Goal: Information Seeking & Learning: Learn about a topic

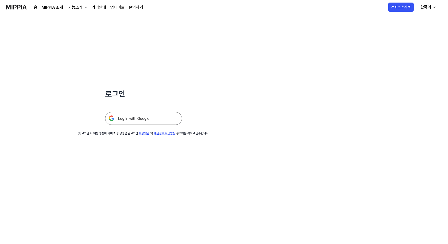
click at [134, 119] on img at bounding box center [143, 118] width 77 height 13
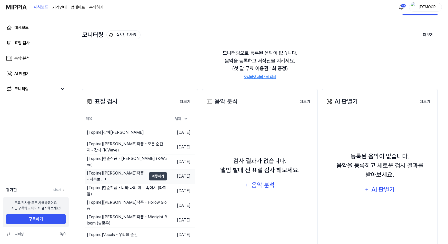
scroll to position [26, 0]
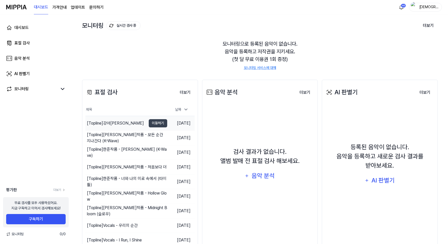
click at [109, 124] on div "[Topline] 강아윤 비커즈" at bounding box center [115, 123] width 57 height 6
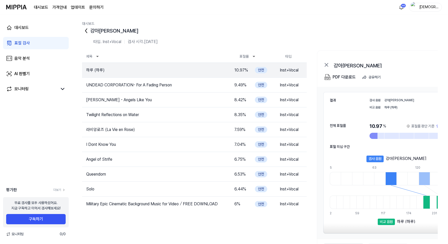
scroll to position [15, 0]
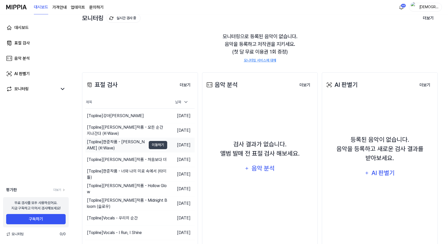
scroll to position [46, 0]
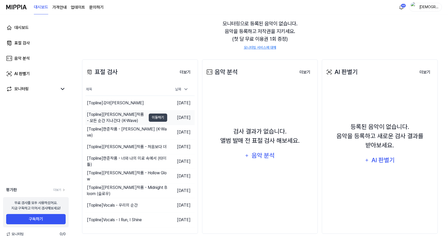
click at [131, 115] on div "[Topline] 한준작품 - 모든 순간 지나간다 (K-Wave)" at bounding box center [116, 118] width 59 height 12
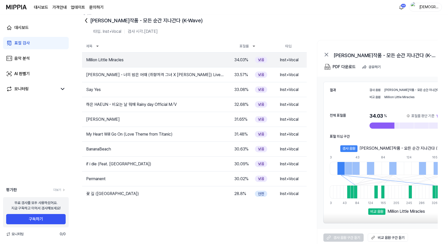
scroll to position [15, 0]
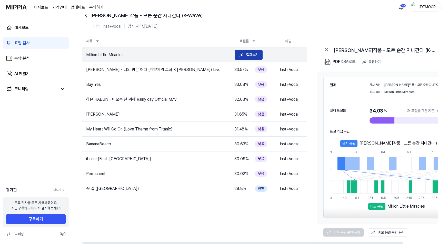
click at [249, 56] on div "결과보기" at bounding box center [252, 55] width 12 height 6
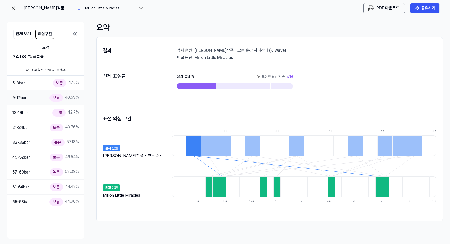
click at [57, 101] on div "보통" at bounding box center [56, 97] width 13 height 7
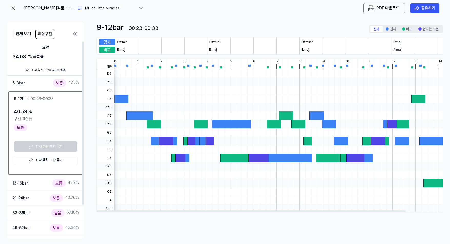
click at [48, 160] on 듣기 "비교 음원 구간 듣기" at bounding box center [46, 160] width 64 height 9
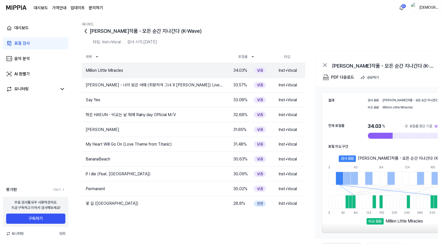
scroll to position [15, 0]
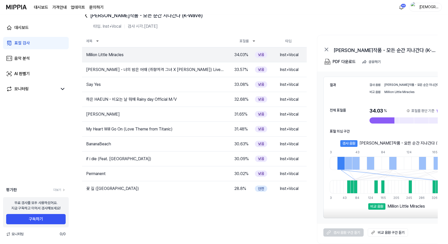
click at [21, 44] on div "표절 검사" at bounding box center [21, 43] width 15 height 6
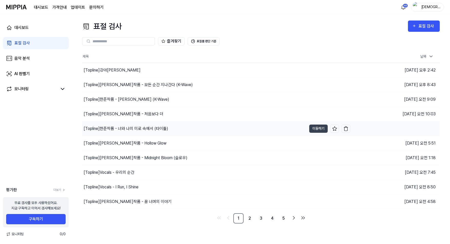
click at [151, 128] on div "[Topline] 한준작품 - 너와 나의 미로 속에서 (타이틀)" at bounding box center [126, 129] width 85 height 6
click at [137, 129] on div "[Topline] 한준작품 - 너와 나의 미로 속에서 (타이틀)" at bounding box center [127, 129] width 86 height 6
click at [116, 128] on div "[Topline] 한준작품 - 너와 나의 미로 속에서 (타이틀)" at bounding box center [126, 129] width 85 height 6
click at [313, 130] on button "이동하기" at bounding box center [319, 129] width 18 height 8
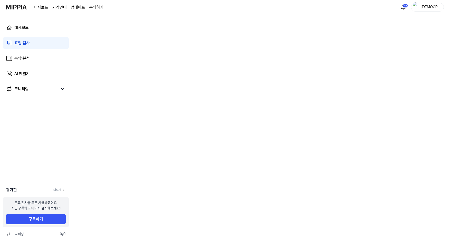
click at [22, 41] on div "표절 검사" at bounding box center [21, 43] width 15 height 6
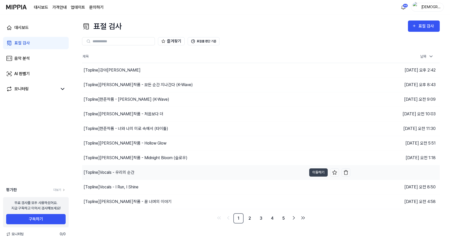
click at [106, 174] on div "[Topline] Vocals - 우리의 순간" at bounding box center [109, 173] width 51 height 6
click at [123, 172] on div "[Topline] Vocals - 우리의 순간" at bounding box center [110, 173] width 53 height 6
click at [122, 171] on div "[Topline] Vocals - 우리의 순간" at bounding box center [109, 173] width 51 height 6
click at [317, 172] on button "이동하기" at bounding box center [319, 173] width 18 height 8
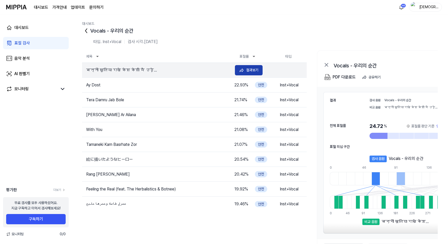
click at [246, 71] on button "결과보기" at bounding box center [249, 70] width 28 height 10
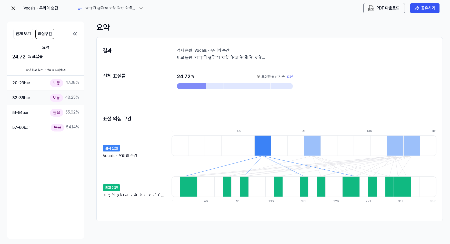
click at [56, 94] on div "보통" at bounding box center [56, 97] width 13 height 7
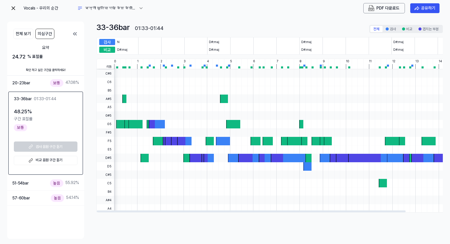
click at [50, 160] on 듣기 "비교 음원 구간 듣기" at bounding box center [46, 160] width 64 height 9
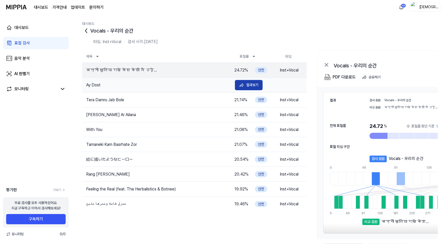
click at [242, 81] on button "결과보기" at bounding box center [249, 85] width 28 height 10
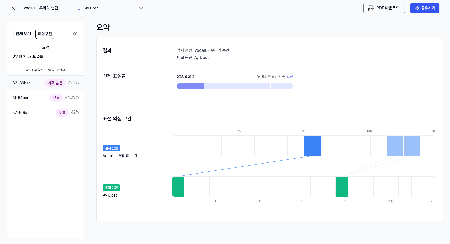
click at [55, 83] on div "아주 높음" at bounding box center [55, 82] width 21 height 7
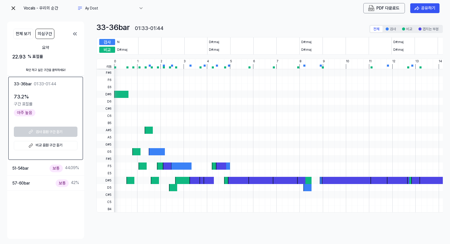
click at [42, 144] on 듣기 "비교 음원 구간 듣기" at bounding box center [46, 145] width 64 height 9
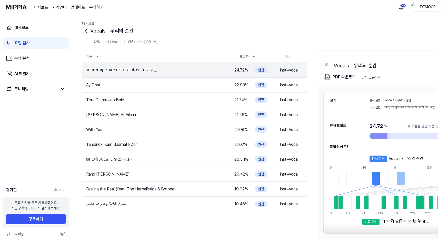
click at [25, 44] on div "표절 검사" at bounding box center [21, 43] width 15 height 6
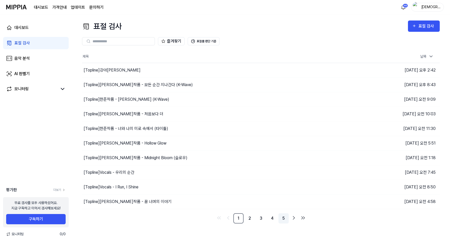
click at [283, 218] on link "5" at bounding box center [284, 219] width 10 height 10
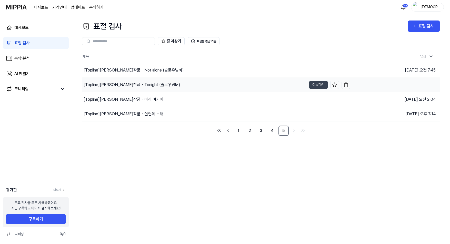
click at [126, 83] on div "[Topline] [PERSON_NAME]작품 - Tonight (슬로우넘버)" at bounding box center [132, 85] width 97 height 6
click at [311, 84] on button "이동하기" at bounding box center [319, 85] width 18 height 8
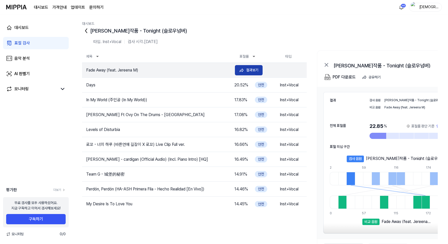
click at [253, 69] on div "결과보기" at bounding box center [252, 70] width 12 height 6
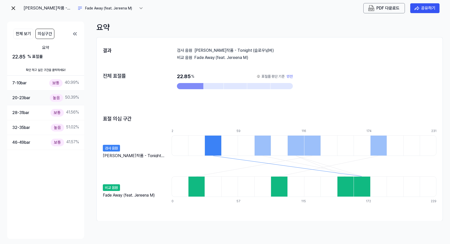
click at [56, 95] on div "높음" at bounding box center [56, 97] width 13 height 7
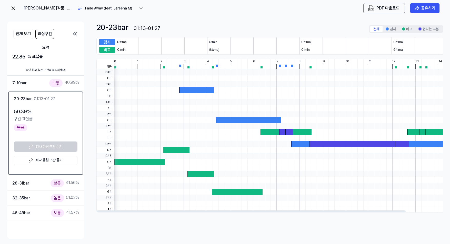
click at [50, 158] on 듣기 "비교 음원 구간 듣기" at bounding box center [46, 160] width 64 height 9
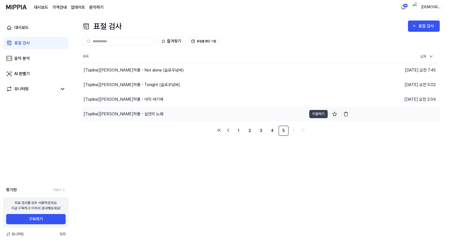
click at [128, 113] on div "[Topline] 한준작품 - 실연의 노래" at bounding box center [124, 114] width 80 height 6
click at [315, 113] on button "이동하기" at bounding box center [319, 114] width 18 height 8
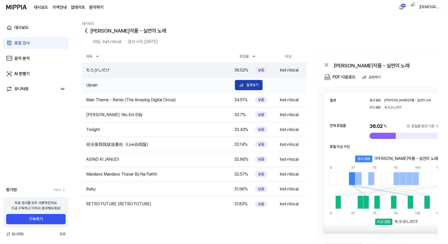
click at [245, 87] on button "결과보기" at bounding box center [249, 85] width 28 height 10
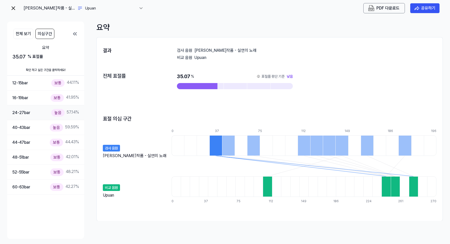
click at [57, 113] on div "높음" at bounding box center [57, 112] width 13 height 7
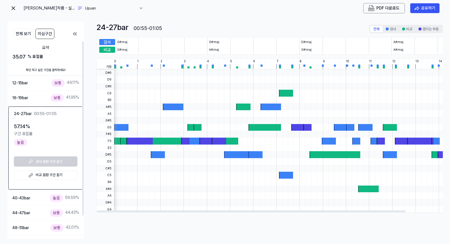
click at [54, 172] on 듣기 "비교 음원 구간 듣기" at bounding box center [46, 175] width 64 height 9
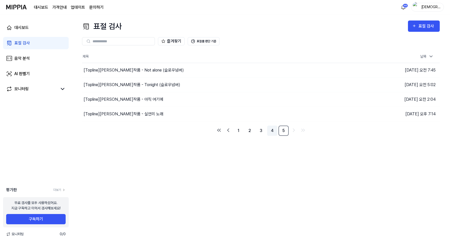
click at [273, 131] on link "4" at bounding box center [272, 131] width 10 height 10
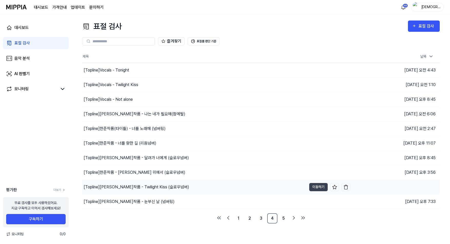
click at [138, 187] on div "[Topline] 한준작품 - Twilight Kiss (슬로우넘버)" at bounding box center [137, 187] width 106 height 6
click at [319, 186] on button "이동하기" at bounding box center [319, 187] width 18 height 8
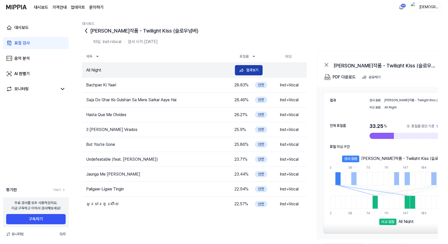
click at [249, 70] on div "결과보기" at bounding box center [252, 70] width 12 height 6
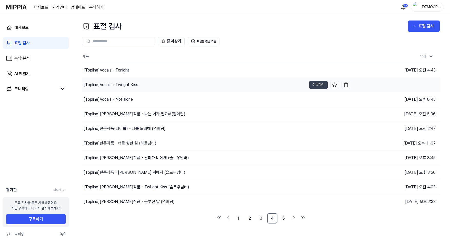
click at [127, 86] on div "[Topline] Vocals - Twilight Kiss" at bounding box center [111, 85] width 55 height 6
click at [314, 84] on button "이동하기" at bounding box center [319, 85] width 18 height 8
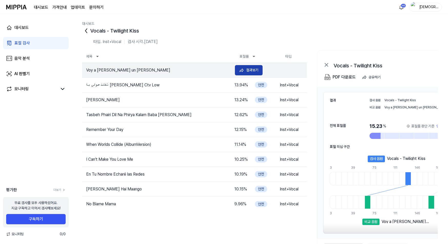
click at [250, 70] on div "결과보기" at bounding box center [252, 70] width 12 height 6
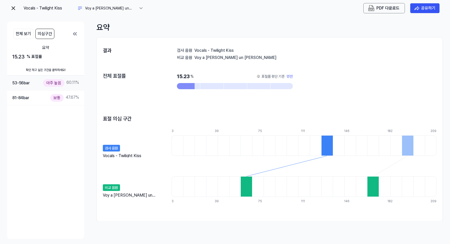
click at [53, 83] on div "아주 높음" at bounding box center [53, 82] width 21 height 7
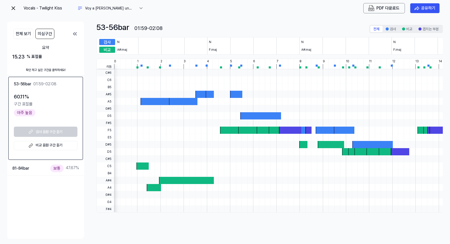
click at [54, 147] on 듣기 "비교 음원 구간 듣기" at bounding box center [46, 145] width 64 height 9
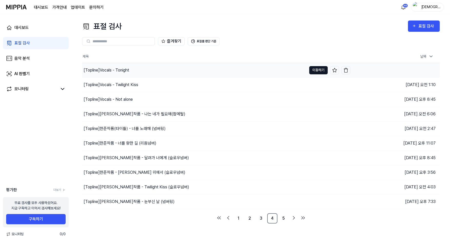
click at [315, 69] on button "이동하기" at bounding box center [319, 70] width 18 height 8
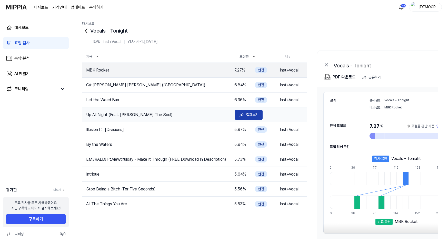
click at [255, 115] on div "결과보기" at bounding box center [252, 115] width 12 height 6
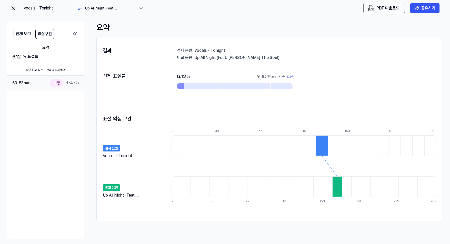
click at [57, 83] on div "보통" at bounding box center [56, 82] width 13 height 7
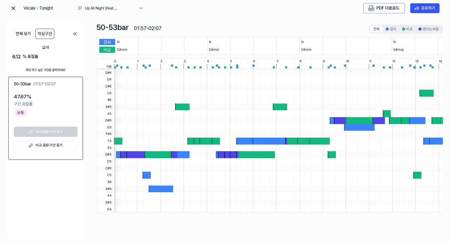
click at [50, 147] on 듣기 "비교 음원 구간 듣기" at bounding box center [46, 145] width 64 height 9
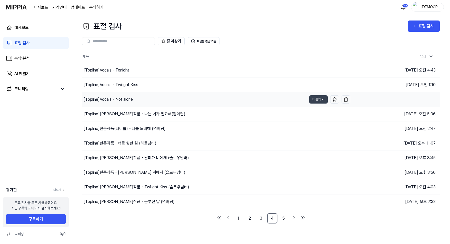
click at [125, 99] on div "[Topline] Vocals - Not alone" at bounding box center [108, 100] width 49 height 6
click at [316, 98] on button "이동하기" at bounding box center [319, 99] width 18 height 8
click at [317, 98] on button "이동하기" at bounding box center [319, 99] width 18 height 8
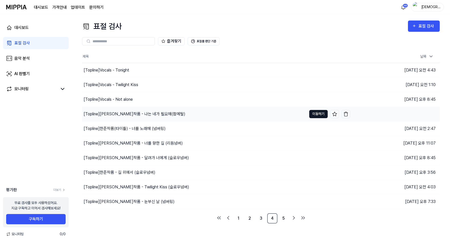
click at [314, 114] on button "이동하기" at bounding box center [319, 114] width 18 height 8
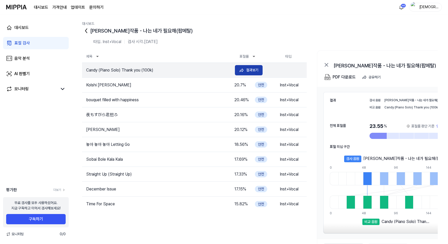
click at [253, 71] on div "결과보기" at bounding box center [252, 70] width 12 height 6
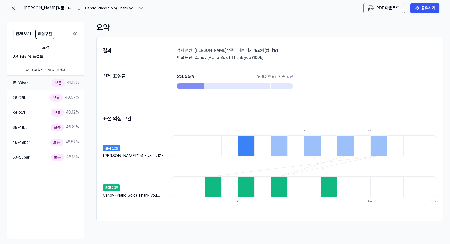
click at [57, 82] on div "보통" at bounding box center [58, 82] width 13 height 7
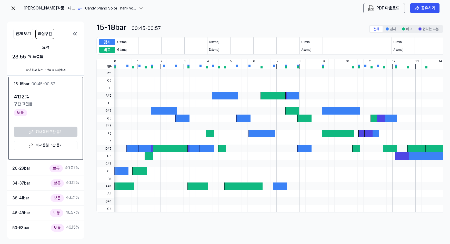
click at [47, 145] on 듣기 "비교 음원 구간 듣기" at bounding box center [46, 145] width 64 height 9
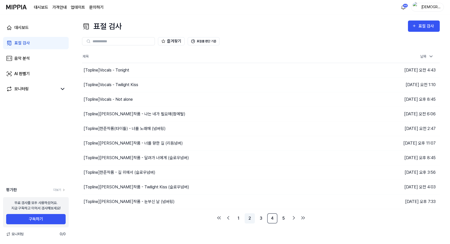
click at [251, 219] on link "2" at bounding box center [250, 219] width 10 height 10
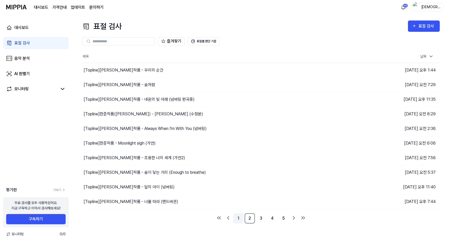
click at [240, 219] on link "1" at bounding box center [239, 219] width 10 height 10
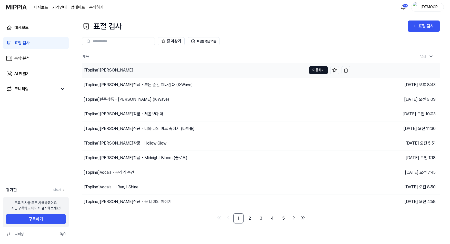
click at [319, 70] on button "이동하기" at bounding box center [319, 70] width 18 height 8
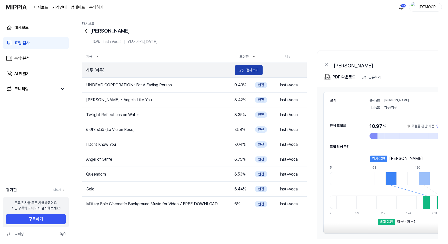
click at [260, 69] on button "결과보기" at bounding box center [249, 70] width 28 height 10
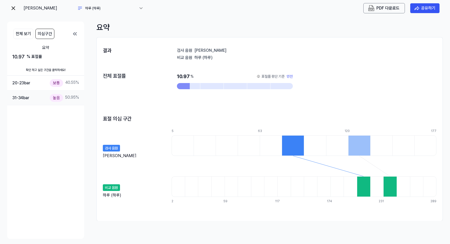
click at [57, 99] on div "높음" at bounding box center [56, 97] width 13 height 7
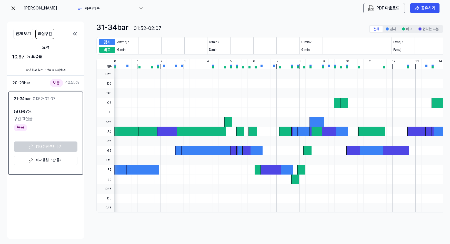
click at [51, 158] on 듣기 "비교 음원 구간 듣기" at bounding box center [46, 160] width 64 height 9
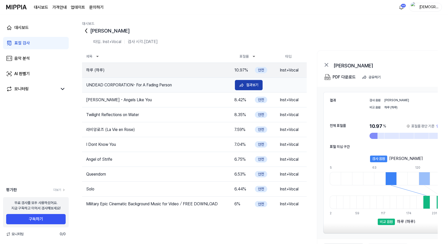
click at [245, 86] on button "결과보기" at bounding box center [249, 85] width 28 height 10
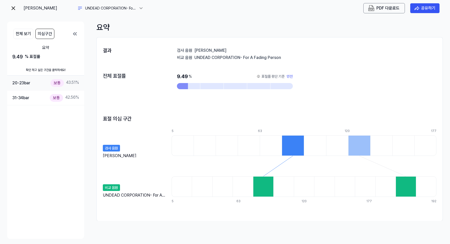
click at [58, 83] on div "보통" at bounding box center [57, 82] width 13 height 7
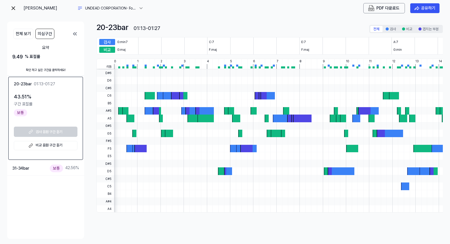
click at [38, 147] on 듣기 "비교 음원 구간 듣기" at bounding box center [46, 145] width 64 height 9
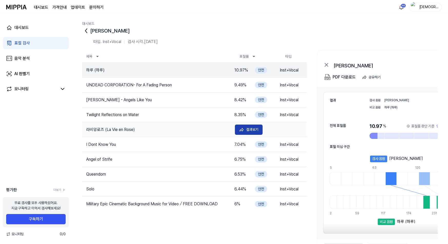
click at [246, 128] on button "결과보기" at bounding box center [249, 130] width 28 height 10
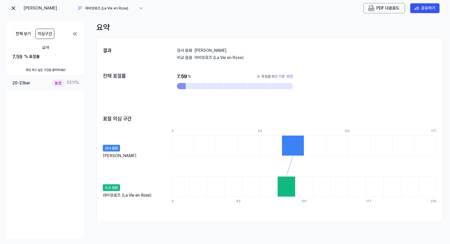
click at [59, 82] on div "높음" at bounding box center [58, 82] width 13 height 7
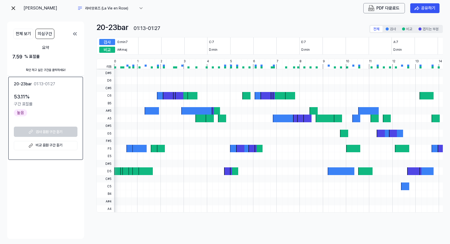
click at [49, 145] on 듣기 "비교 음원 구간 듣기" at bounding box center [46, 145] width 64 height 9
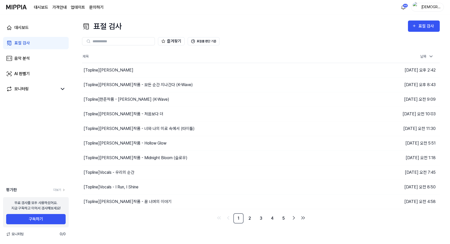
click at [20, 41] on div "표절 검사" at bounding box center [21, 43] width 15 height 6
click at [133, 83] on div "[Topline] 한준작품 - 모든 순간 지나간다 (K-Wave)" at bounding box center [138, 85] width 109 height 6
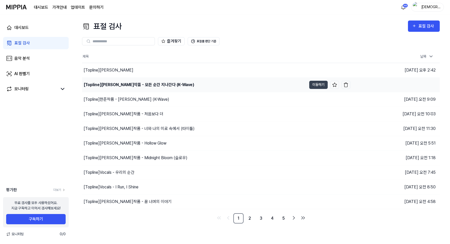
click at [319, 80] on td "[Topline] 한준작품 - 모든 순간 지나간다 (K-Wave) 이동하기" at bounding box center [216, 85] width 268 height 14
click at [317, 85] on button "이동하기" at bounding box center [319, 85] width 18 height 8
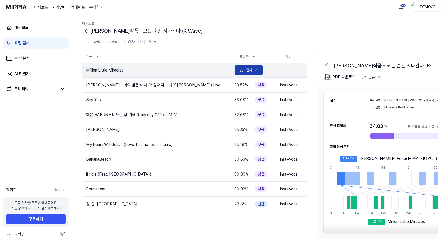
click at [256, 69] on div "결과보기" at bounding box center [252, 70] width 12 height 6
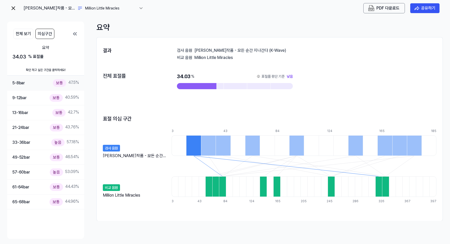
click at [62, 80] on div "보통" at bounding box center [59, 82] width 13 height 7
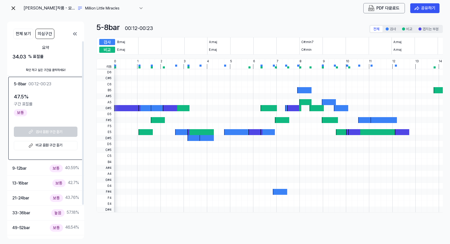
click at [48, 142] on 듣기 "비교 음원 구간 듣기" at bounding box center [46, 145] width 64 height 9
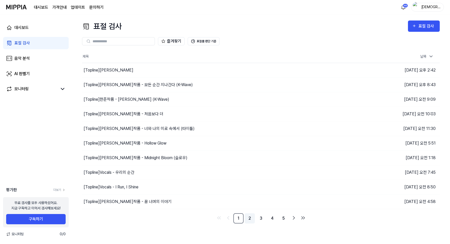
click at [250, 218] on link "2" at bounding box center [250, 219] width 10 height 10
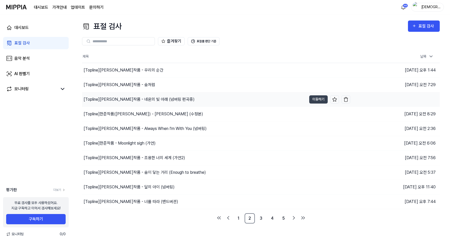
click at [147, 100] on div "[Topline] 한준작품 - 네온의 빛 아래 (넘버링 편곡중)" at bounding box center [139, 100] width 111 height 6
click at [317, 99] on button "이동하기" at bounding box center [319, 99] width 18 height 8
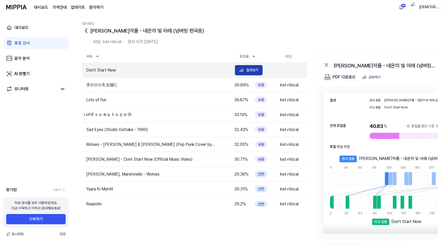
click at [252, 72] on div "결과보기" at bounding box center [252, 70] width 12 height 6
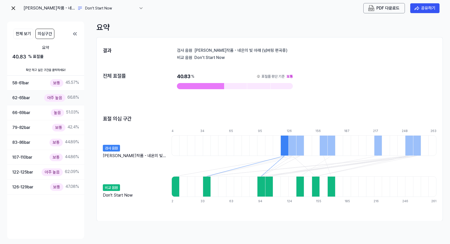
click at [58, 98] on div "아주 높음" at bounding box center [54, 97] width 21 height 7
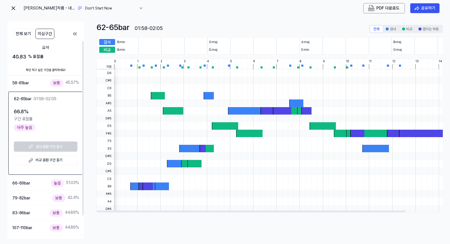
click at [51, 162] on 듣기 "비교 음원 구간 듣기" at bounding box center [46, 160] width 64 height 9
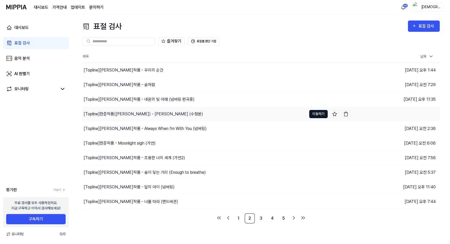
click at [317, 114] on button "이동하기" at bounding box center [319, 114] width 18 height 8
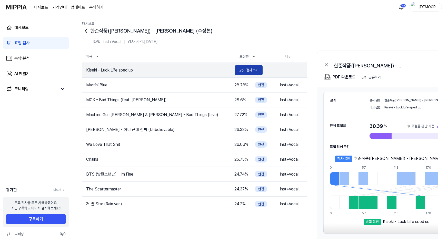
click at [252, 69] on div "결과보기" at bounding box center [252, 70] width 12 height 6
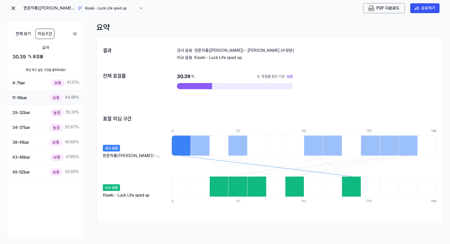
click at [57, 99] on div "보통" at bounding box center [56, 97] width 13 height 7
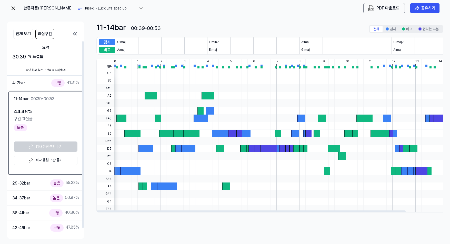
click at [44, 158] on 듣기 "비교 음원 구간 듣기" at bounding box center [46, 160] width 64 height 9
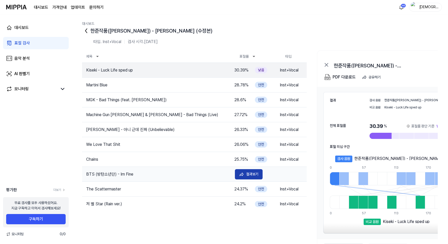
click at [251, 175] on div "결과보기" at bounding box center [252, 174] width 12 height 6
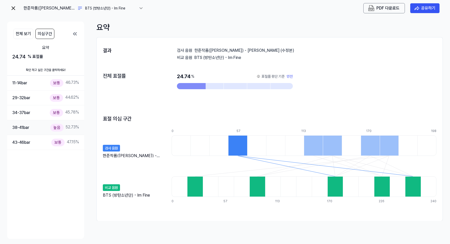
click at [57, 127] on div "높음" at bounding box center [56, 127] width 13 height 7
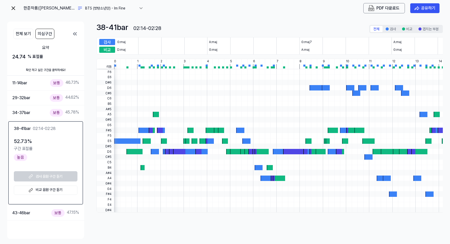
click at [50, 187] on 듣기 "비교 음원 구간 듣기" at bounding box center [46, 190] width 64 height 9
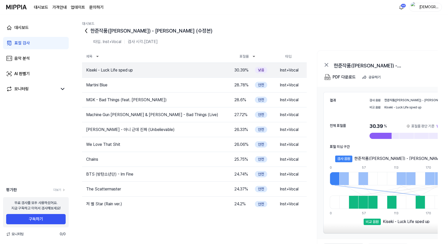
click at [21, 43] on div "표절 검사" at bounding box center [21, 43] width 15 height 6
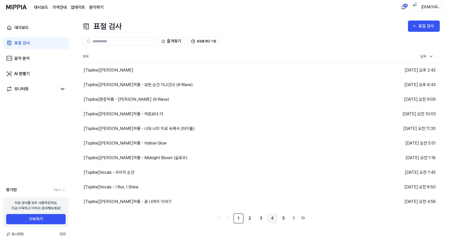
click at [276, 218] on link "4" at bounding box center [272, 219] width 10 height 10
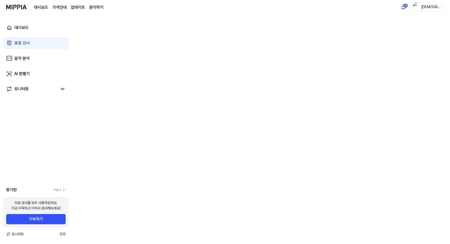
click at [27, 42] on div "표절 검사" at bounding box center [21, 43] width 15 height 6
click at [21, 44] on div "표절 검사" at bounding box center [21, 43] width 15 height 6
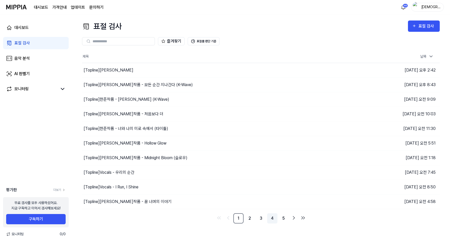
click at [273, 219] on link "4" at bounding box center [272, 219] width 10 height 10
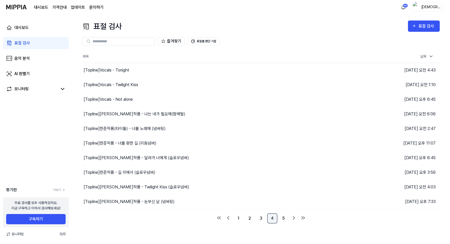
click at [271, 219] on link "4" at bounding box center [272, 219] width 10 height 10
click at [283, 219] on link "5" at bounding box center [284, 219] width 10 height 10
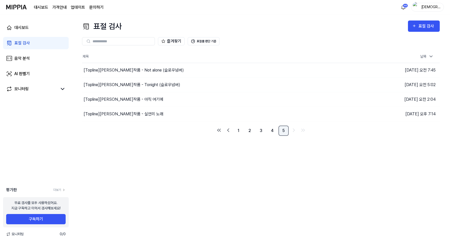
click at [283, 219] on div "표절 검사 표절 검사 표절 검사 음악 분석 AI 판별기 즐겨찾기 표절률 판단 기준 제목 날짜 [Topline] [PERSON_NAME]작품 -…" at bounding box center [261, 129] width 379 height 230
click at [317, 113] on button "이동하기" at bounding box center [319, 114] width 18 height 8
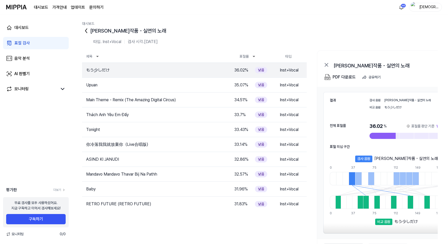
click at [43, 155] on div "대시보드 표절 검사 음악 분석 AI 판별기 모니터링 평가판 더보기 무료 검사를 모두 사용하셨어요. 지금 구독하고 이어서 검사해보세요! 구독하기…" at bounding box center [36, 129] width 72 height 230
click at [252, 70] on div "결과보기" at bounding box center [252, 70] width 12 height 6
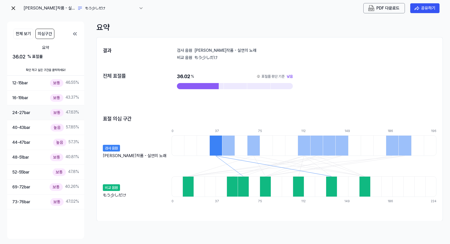
click at [57, 114] on div "보통" at bounding box center [56, 112] width 13 height 7
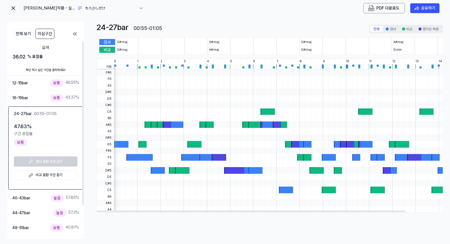
click at [54, 174] on 듣기 "비교 음원 구간 듣기" at bounding box center [46, 175] width 64 height 9
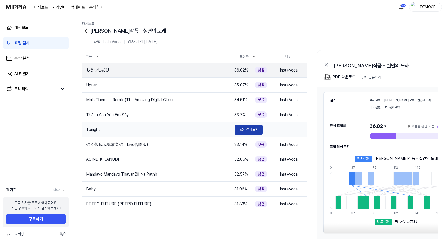
click at [254, 128] on div "결과보기" at bounding box center [252, 130] width 12 height 6
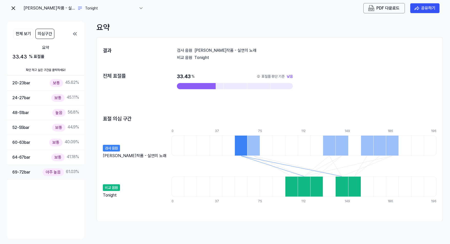
click at [54, 174] on div "아주 높음" at bounding box center [53, 172] width 21 height 7
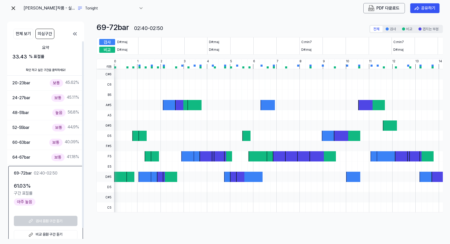
click at [45, 233] on 듣기 "비교 음원 구간 듣기" at bounding box center [46, 234] width 64 height 9
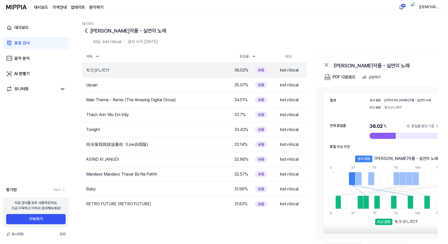
click at [21, 43] on div "표절 검사" at bounding box center [21, 43] width 15 height 6
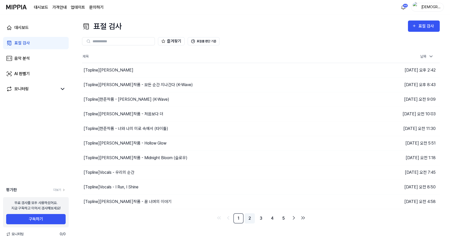
click at [253, 221] on link "2" at bounding box center [250, 219] width 10 height 10
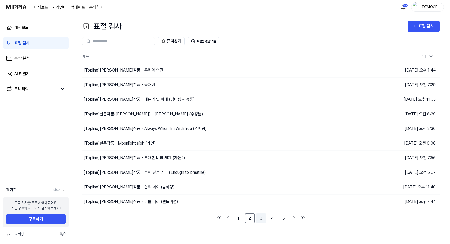
click at [263, 220] on link "3" at bounding box center [261, 219] width 10 height 10
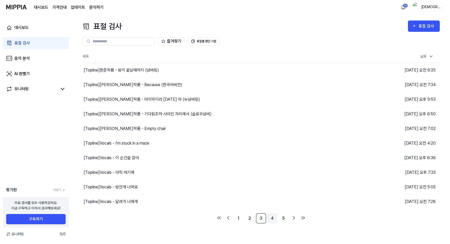
click at [274, 219] on link "4" at bounding box center [272, 219] width 10 height 10
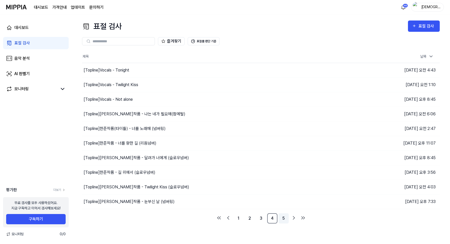
click at [286, 219] on link "5" at bounding box center [284, 219] width 10 height 10
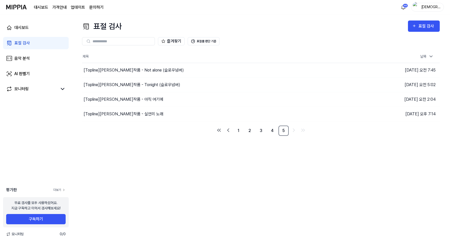
click at [62, 190] on icon at bounding box center [64, 190] width 4 height 4
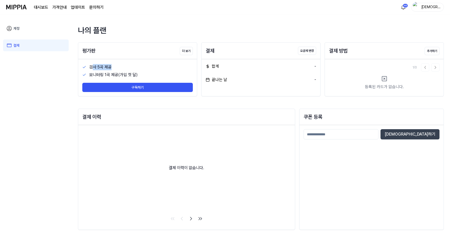
drag, startPoint x: 92, startPoint y: 69, endPoint x: 117, endPoint y: 68, distance: 24.4
click at [117, 68] on div "검사 5곡 제공" at bounding box center [141, 67] width 104 height 6
click at [107, 69] on div "검사 5곡 제공" at bounding box center [141, 67] width 104 height 6
click at [98, 68] on div "검사 5곡 제공" at bounding box center [141, 67] width 104 height 6
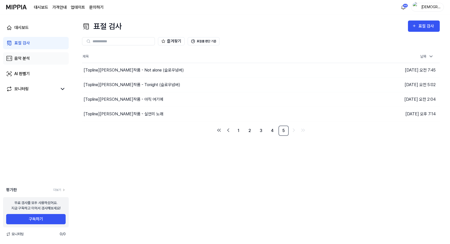
click at [27, 57] on div "음악 분석" at bounding box center [21, 58] width 15 height 6
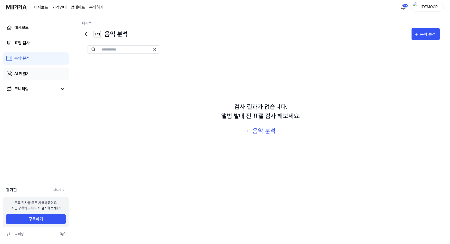
click at [28, 75] on div "AI 판별기" at bounding box center [21, 74] width 15 height 6
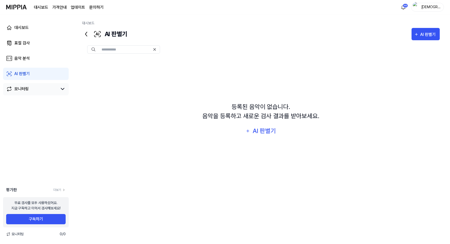
click at [30, 89] on link "모니터링" at bounding box center [31, 89] width 51 height 6
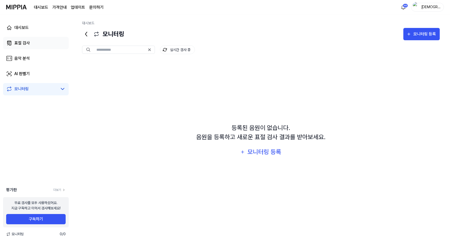
click at [22, 42] on div "표절 검사" at bounding box center [21, 43] width 15 height 6
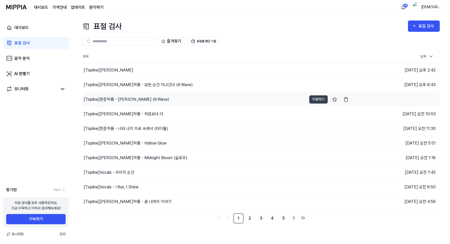
click at [123, 99] on div "[Topline] [PERSON_NAME]작품 - [PERSON_NAME] (K-Wave)" at bounding box center [127, 100] width 86 height 6
click at [315, 101] on button "이동하기" at bounding box center [319, 99] width 18 height 8
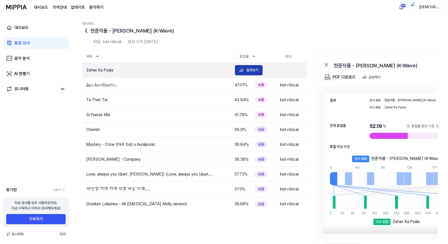
click at [250, 68] on div "결과보기" at bounding box center [252, 70] width 12 height 6
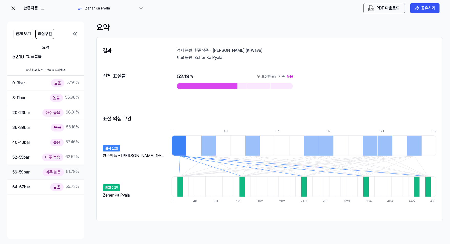
click at [50, 174] on div "아주 높음" at bounding box center [53, 172] width 21 height 7
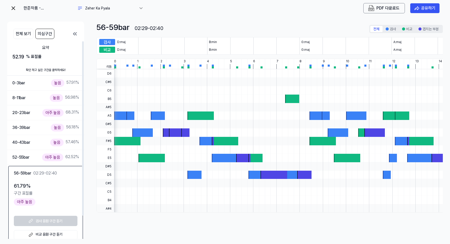
click at [45, 235] on 듣기 "비교 음원 구간 듣기" at bounding box center [46, 234] width 64 height 9
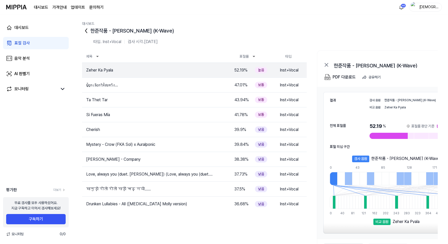
click at [27, 42] on div "표절 검사" at bounding box center [21, 43] width 15 height 6
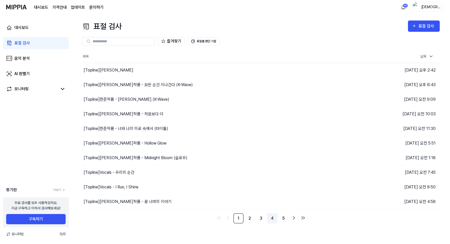
click at [275, 218] on link "4" at bounding box center [272, 219] width 10 height 10
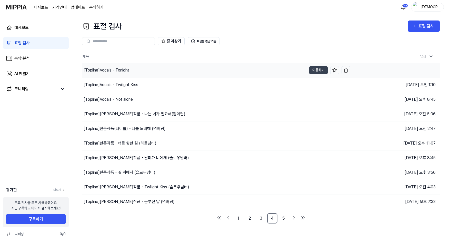
click at [124, 70] on div "[Topline] Vocals - Tonight" at bounding box center [107, 70] width 46 height 6
click at [318, 72] on button "이동하기" at bounding box center [319, 70] width 18 height 8
click at [285, 218] on link "5" at bounding box center [284, 219] width 10 height 10
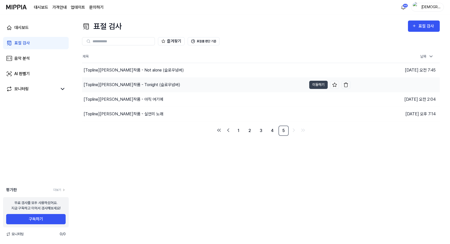
click at [128, 85] on div "[Topline] [PERSON_NAME]작품 - Tonight (슬로우넘버)" at bounding box center [132, 85] width 97 height 6
click at [315, 89] on button "이동하기" at bounding box center [319, 85] width 18 height 8
click at [272, 130] on link "4" at bounding box center [272, 131] width 10 height 10
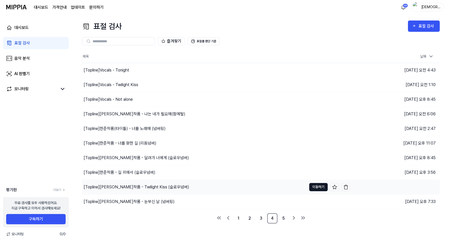
click at [315, 185] on button "이동하기" at bounding box center [319, 187] width 18 height 8
click at [319, 82] on button "이동하기" at bounding box center [319, 85] width 18 height 8
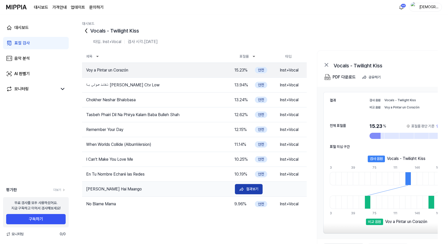
click at [253, 187] on div "결과보기" at bounding box center [252, 189] width 12 height 6
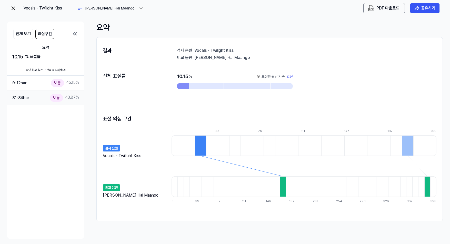
click at [57, 97] on div "보통" at bounding box center [56, 97] width 13 height 7
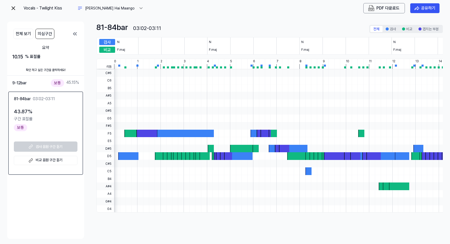
click at [58, 160] on 듣기 "비교 음원 구간 듣기" at bounding box center [46, 160] width 64 height 9
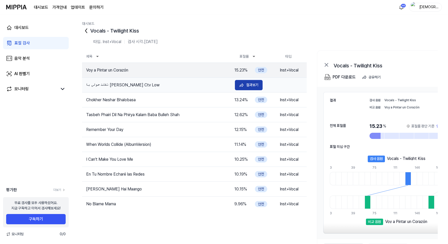
click at [250, 87] on div "결과보기" at bounding box center [252, 85] width 12 height 6
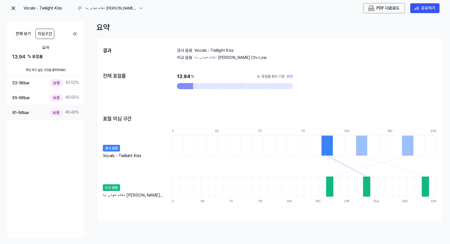
click at [60, 113] on div "보통" at bounding box center [56, 112] width 13 height 7
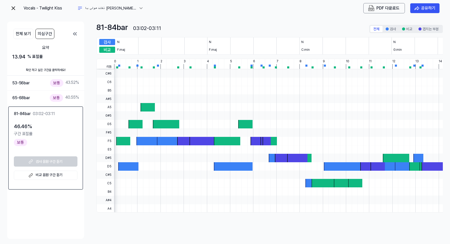
click at [58, 173] on 듣기 "비교 음원 구간 듣기" at bounding box center [46, 175] width 64 height 9
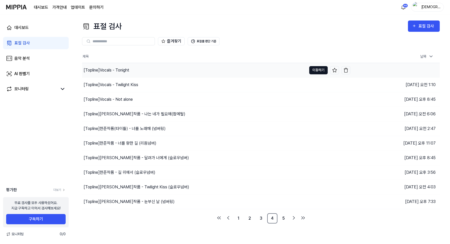
click at [319, 73] on button "이동하기" at bounding box center [319, 70] width 18 height 8
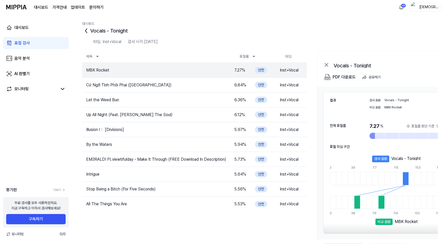
click at [25, 44] on div "표절 검사" at bounding box center [21, 43] width 15 height 6
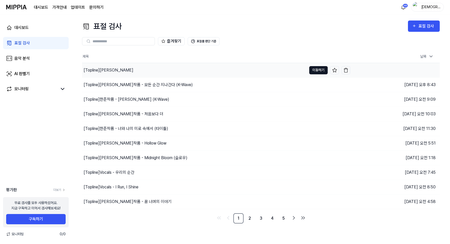
click at [317, 68] on button "이동하기" at bounding box center [319, 70] width 18 height 8
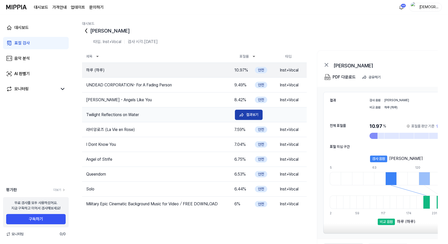
click at [252, 116] on div "결과보기" at bounding box center [252, 115] width 12 height 6
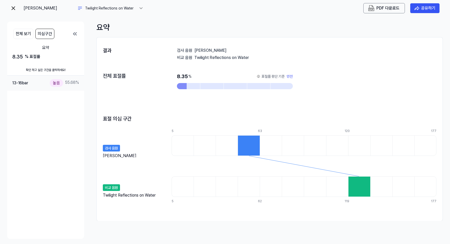
click at [58, 82] on div "높음" at bounding box center [56, 82] width 13 height 7
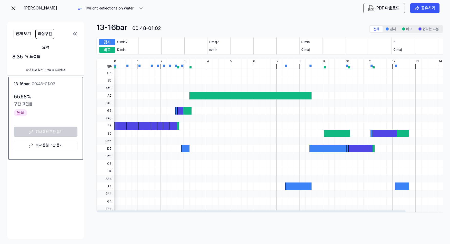
click at [59, 143] on 듣기 "비교 음원 구간 듣기" at bounding box center [46, 145] width 64 height 9
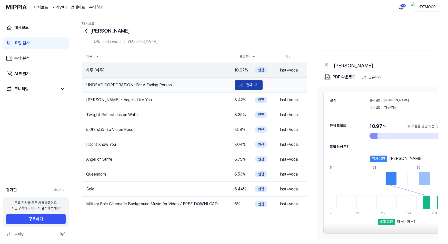
click at [255, 85] on div "결과보기" at bounding box center [252, 85] width 12 height 6
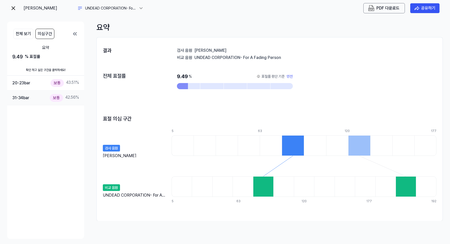
click at [57, 97] on div "보통" at bounding box center [56, 97] width 13 height 7
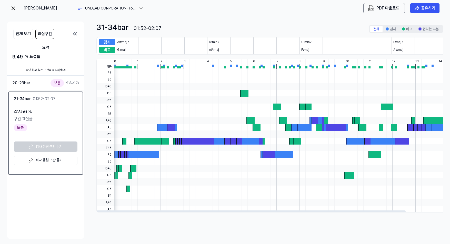
click at [57, 160] on 듣기 "비교 음원 구간 듣기" at bounding box center [46, 160] width 64 height 9
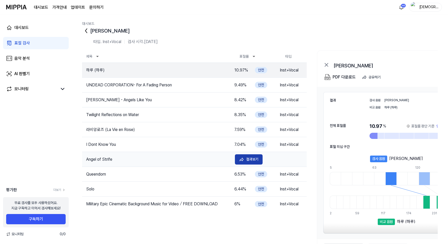
click at [256, 160] on div "결과보기" at bounding box center [252, 160] width 12 height 6
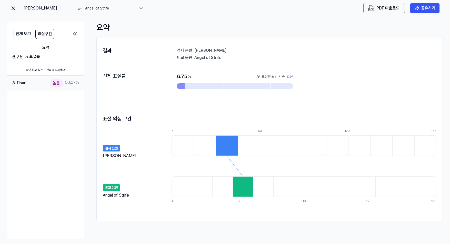
click at [61, 84] on div "높음" at bounding box center [56, 82] width 13 height 7
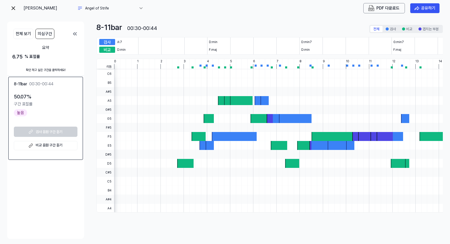
click at [44, 143] on 듣기 "비교 음원 구간 듣기" at bounding box center [46, 145] width 64 height 9
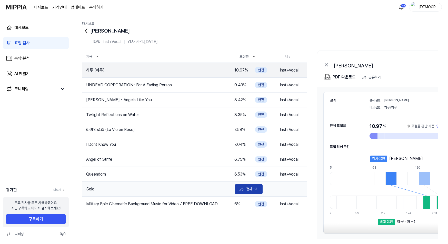
click at [254, 188] on div "결과보기" at bounding box center [252, 189] width 12 height 6
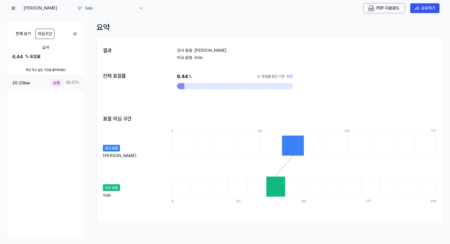
click at [59, 84] on div "보통" at bounding box center [56, 82] width 13 height 7
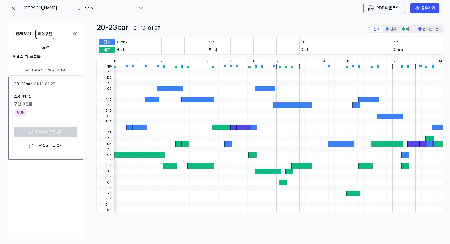
click at [52, 143] on 듣기 "비교 음원 구간 듣기" at bounding box center [46, 145] width 64 height 9
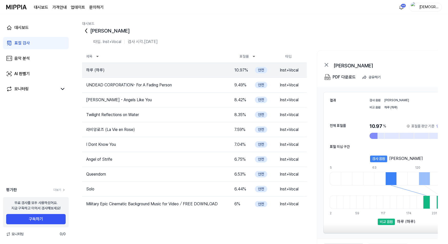
click at [20, 44] on div "표절 검사" at bounding box center [21, 43] width 15 height 6
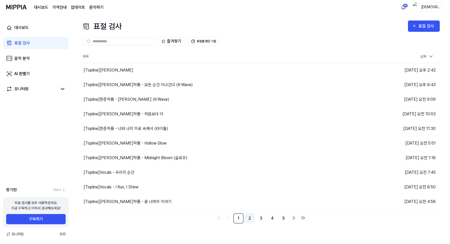
click at [250, 218] on link "2" at bounding box center [250, 219] width 10 height 10
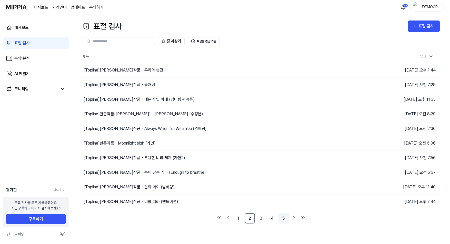
click at [285, 217] on link "5" at bounding box center [284, 219] width 10 height 10
